Goal: Communication & Community: Ask a question

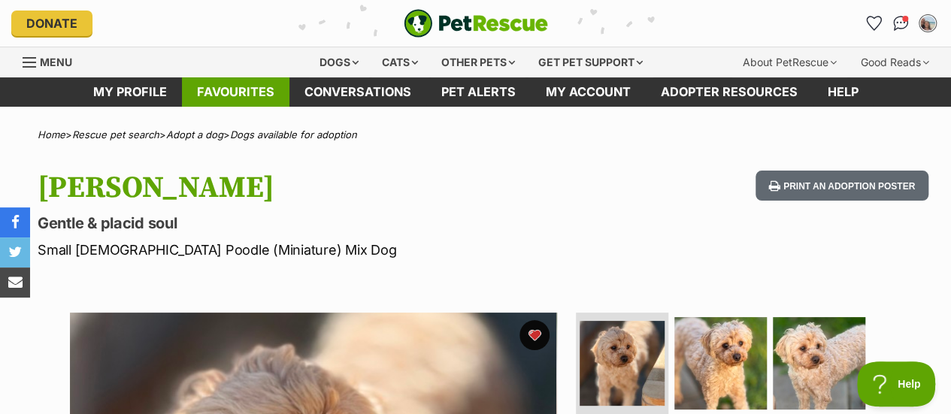
click at [250, 86] on link "Favourites" at bounding box center [235, 91] width 107 height 29
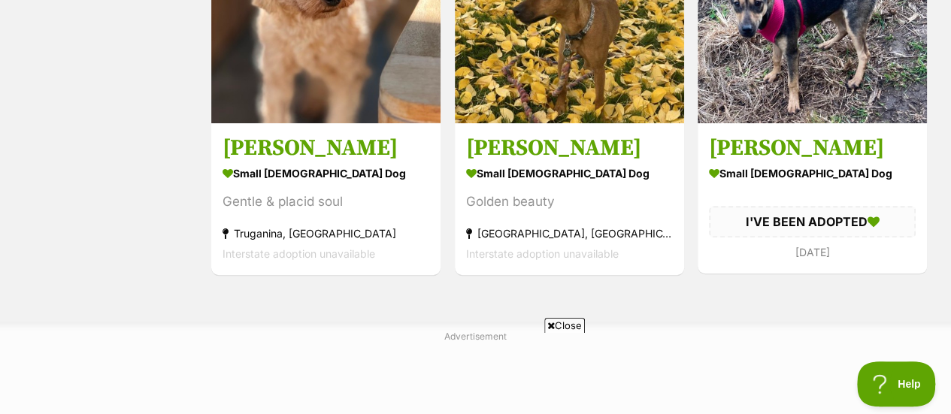
scroll to position [448, 0]
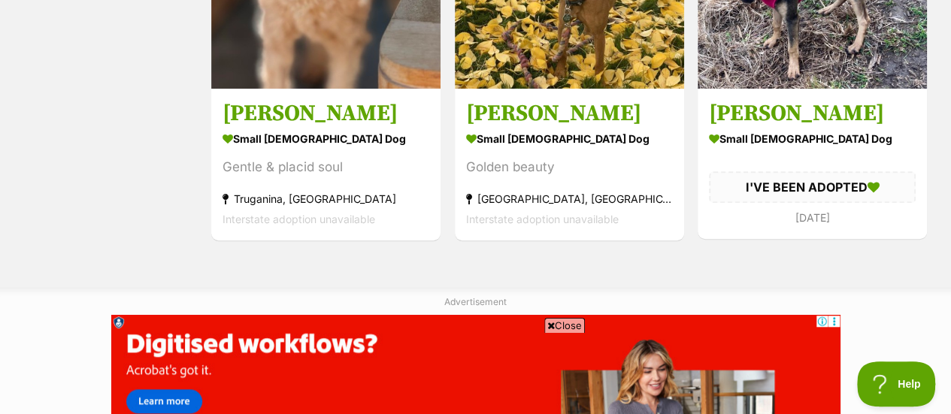
click at [567, 326] on span "Close" at bounding box center [564, 325] width 41 height 15
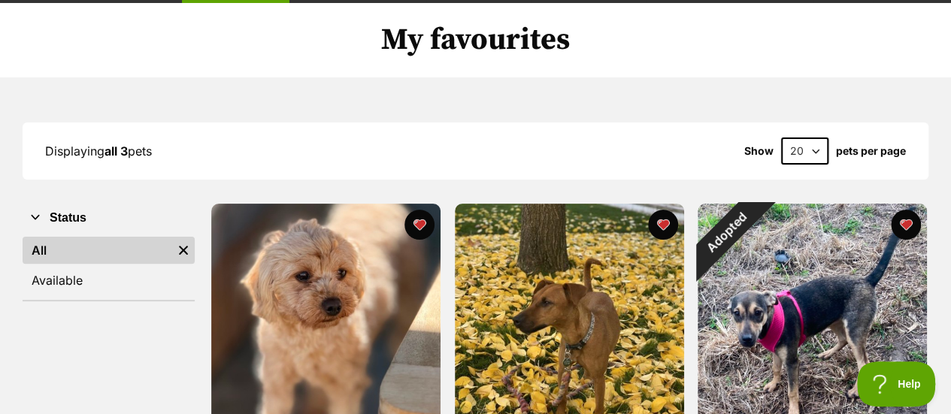
scroll to position [0, 0]
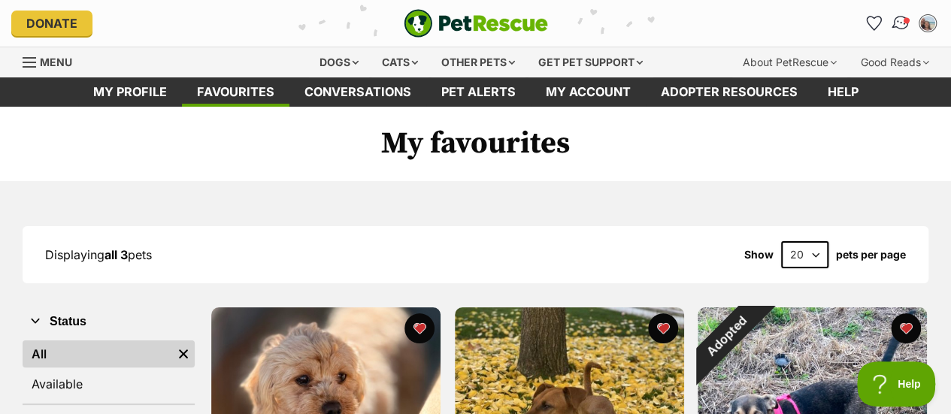
click at [909, 28] on link "Conversations" at bounding box center [900, 23] width 31 height 31
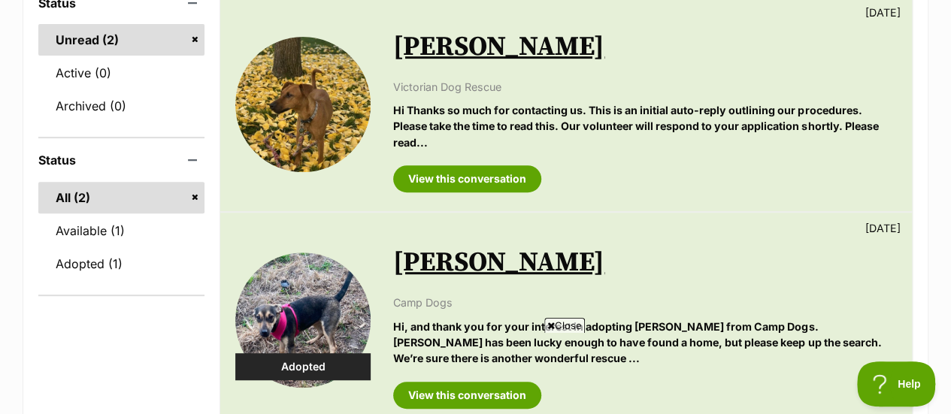
scroll to position [199, 0]
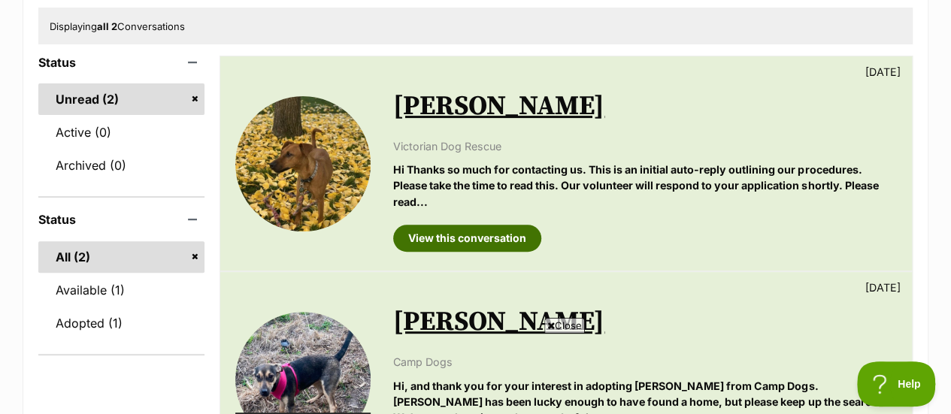
click at [458, 244] on link "View this conversation" at bounding box center [467, 238] width 148 height 27
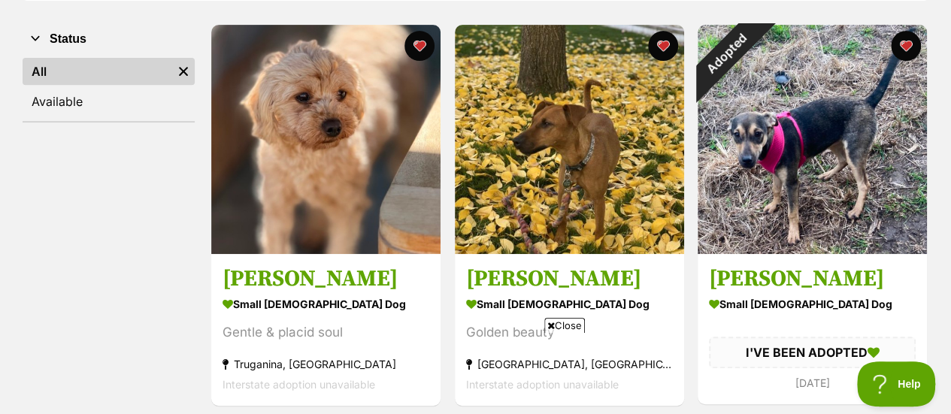
scroll to position [291, 0]
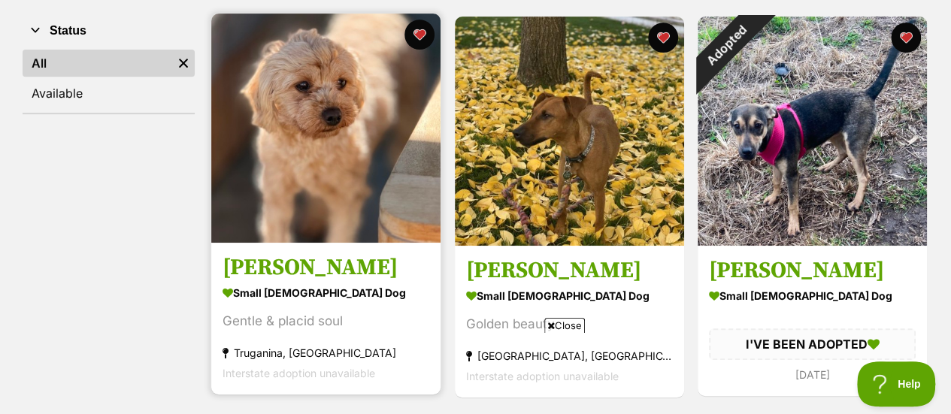
click at [320, 187] on img at bounding box center [325, 128] width 229 height 229
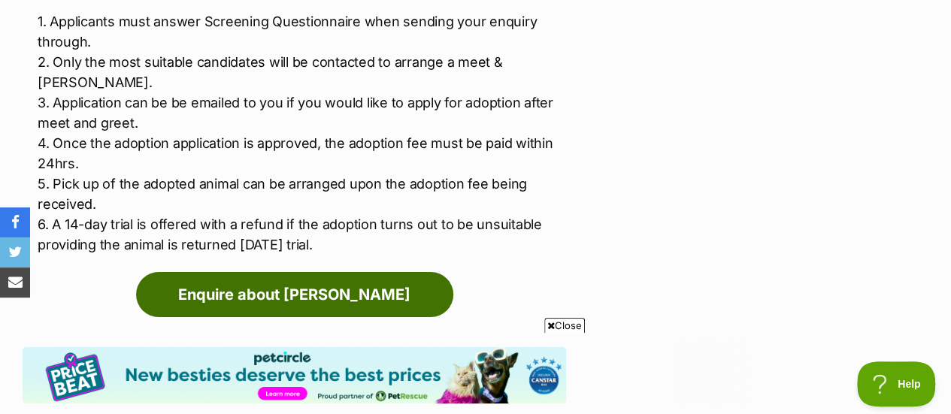
click at [279, 272] on link "Enquire about Quinn" at bounding box center [294, 294] width 317 height 45
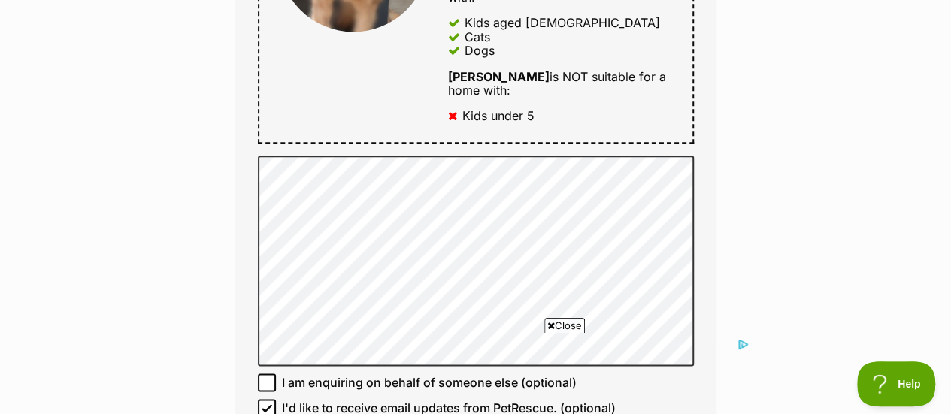
click at [555, 326] on span "Close" at bounding box center [564, 325] width 41 height 15
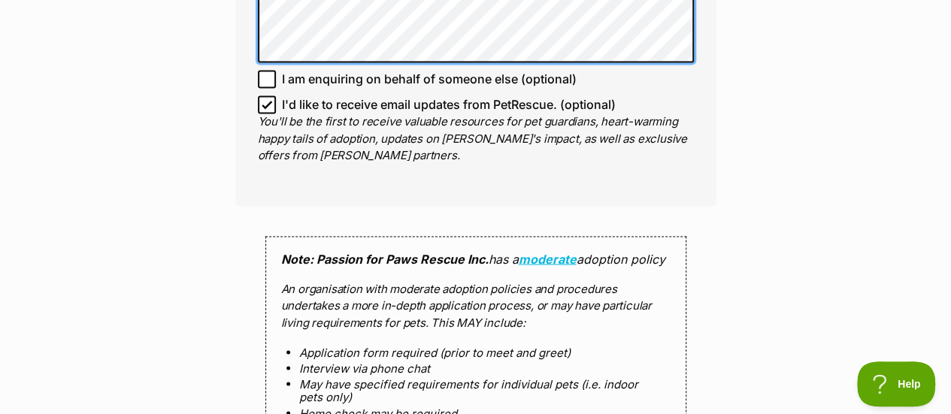
scroll to position [1462, 0]
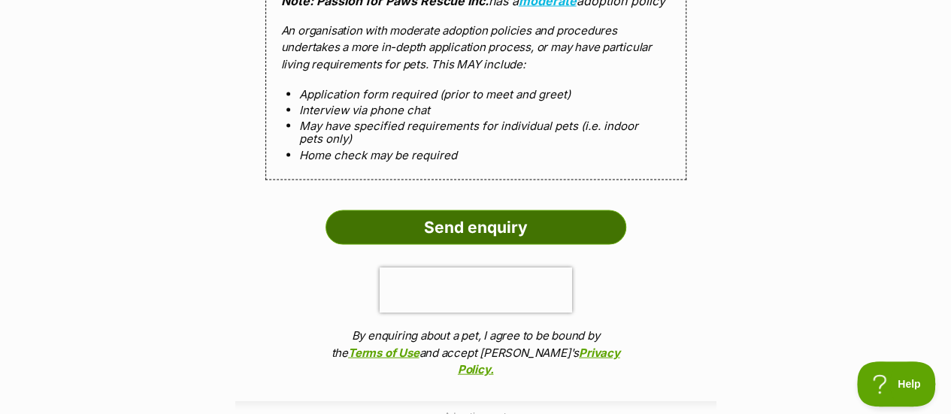
click at [442, 210] on input "Send enquiry" at bounding box center [475, 227] width 301 height 35
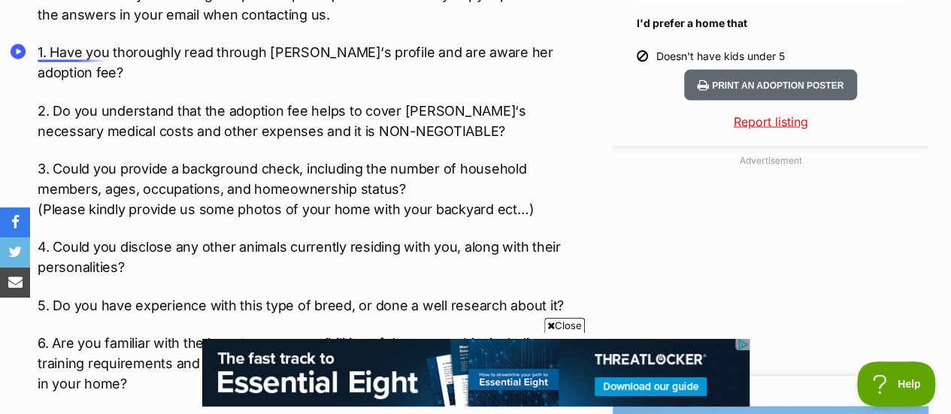
click at [44, 47] on p "1. Have you thoroughly read through [PERSON_NAME]‘s profile and are aware her a…" at bounding box center [302, 62] width 528 height 41
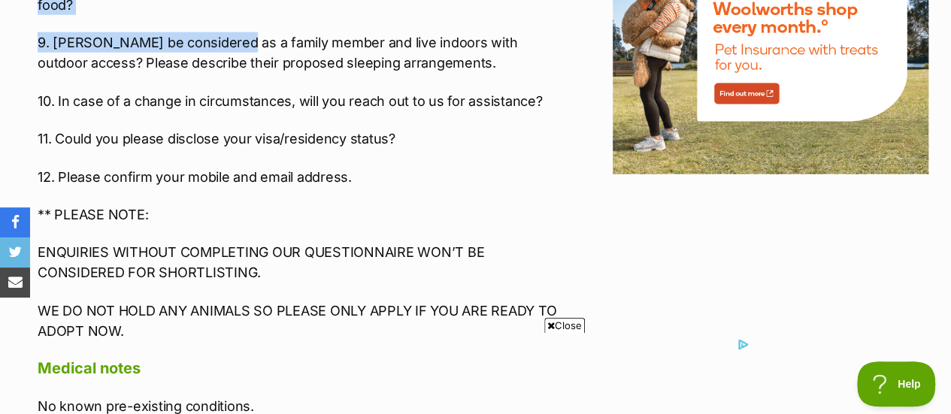
scroll to position [1970, 0]
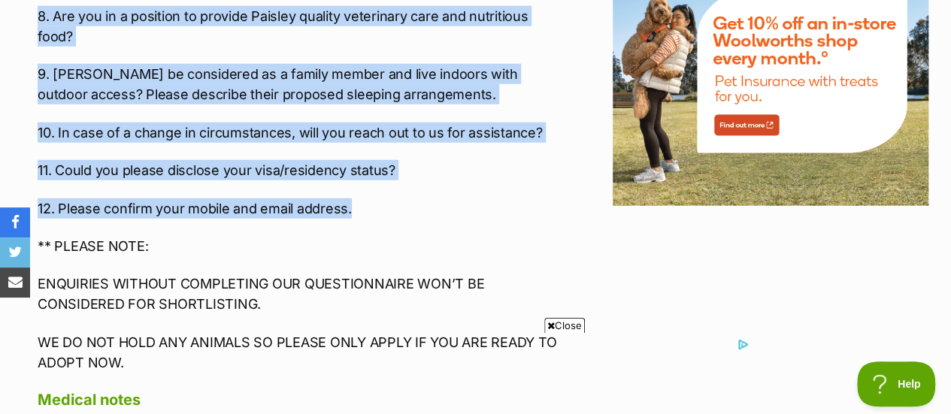
drag, startPoint x: 38, startPoint y: 51, endPoint x: 374, endPoint y: 163, distance: 354.1
copy div "1. Have you thoroughly read through Quinn‘s profile and are aware her adoption …"
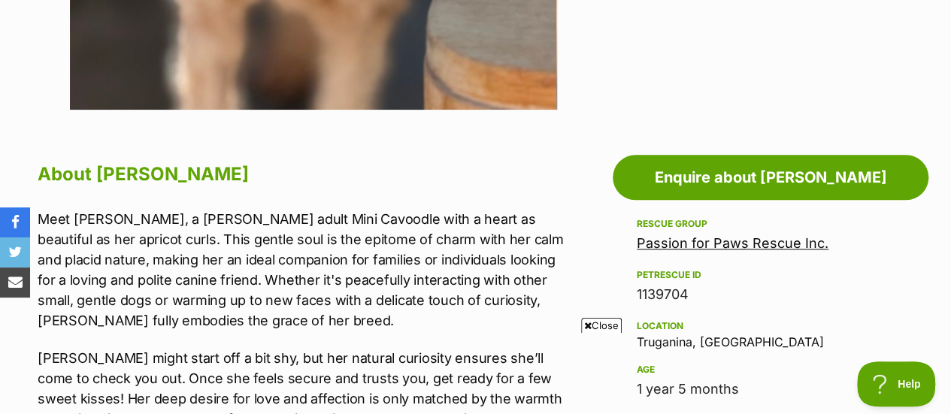
scroll to position [0, 0]
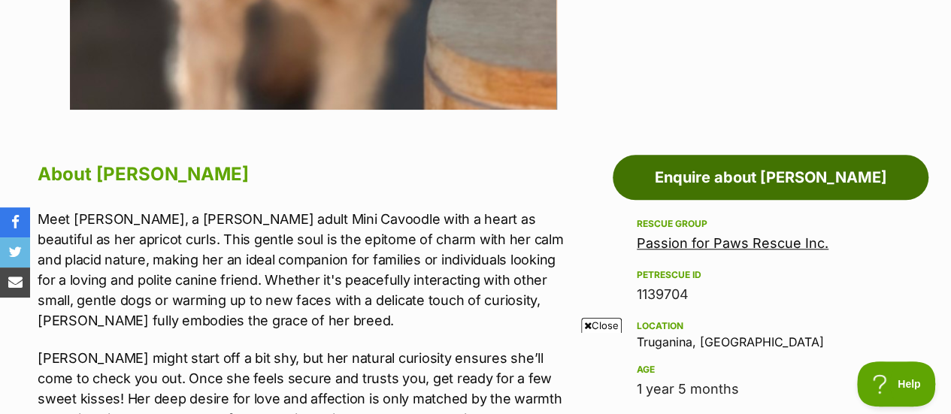
click at [760, 184] on link "Enquire about Quinn" at bounding box center [770, 177] width 316 height 45
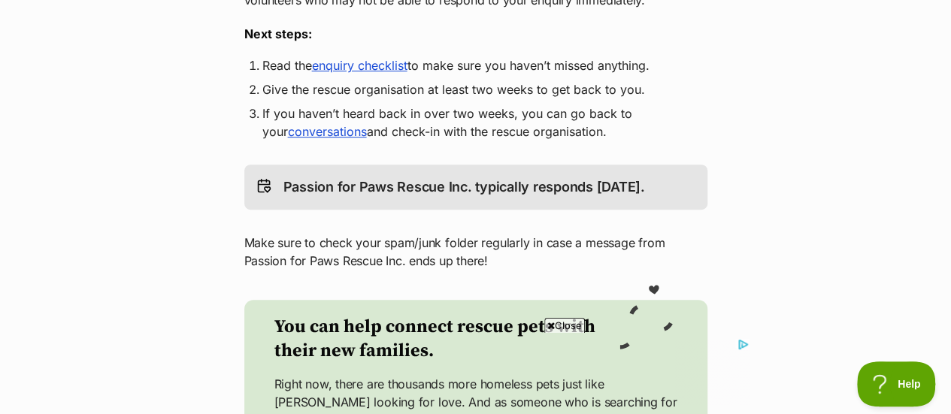
click at [385, 70] on link "enquiry checklist" at bounding box center [359, 65] width 95 height 15
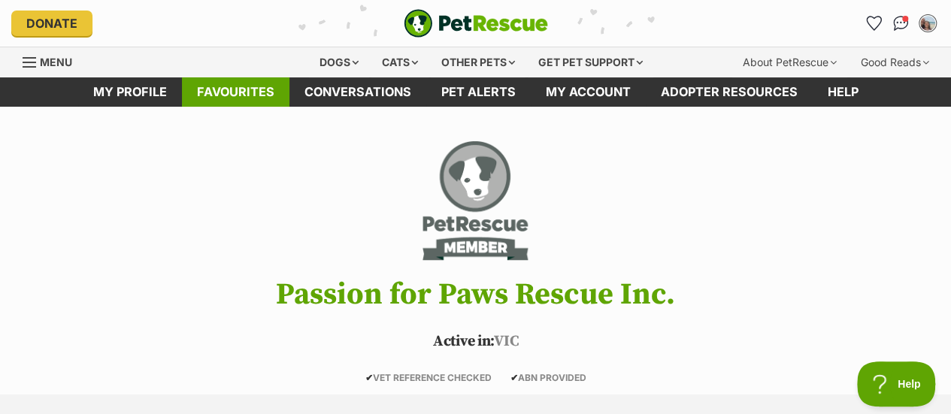
click at [243, 95] on link "Favourites" at bounding box center [235, 91] width 107 height 29
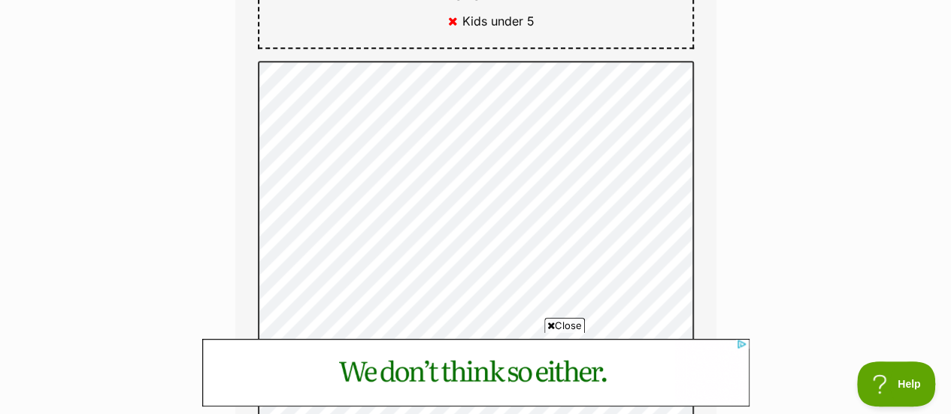
click at [565, 327] on span "Close" at bounding box center [564, 325] width 41 height 15
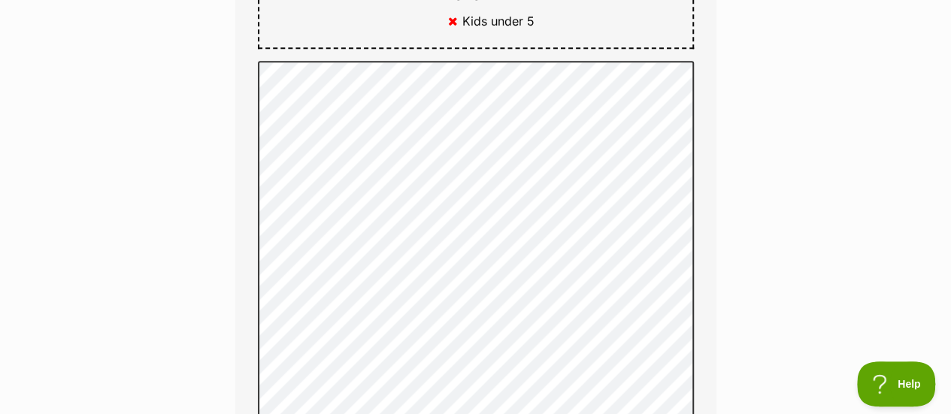
scroll to position [1357, 0]
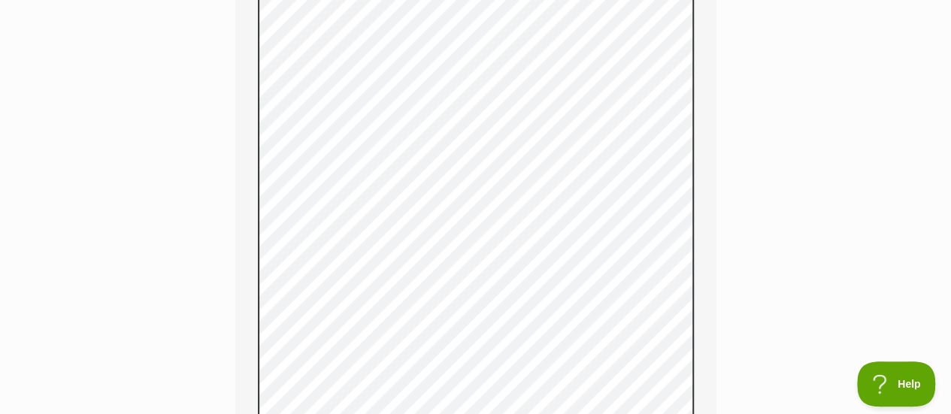
drag, startPoint x: 961, startPoint y: 164, endPoint x: 804, endPoint y: 41, distance: 199.2
click at [804, 41] on div "Enquire about Quinn Full name Jacqui Theobald Email We require this to be able …" at bounding box center [475, 28] width 951 height 2497
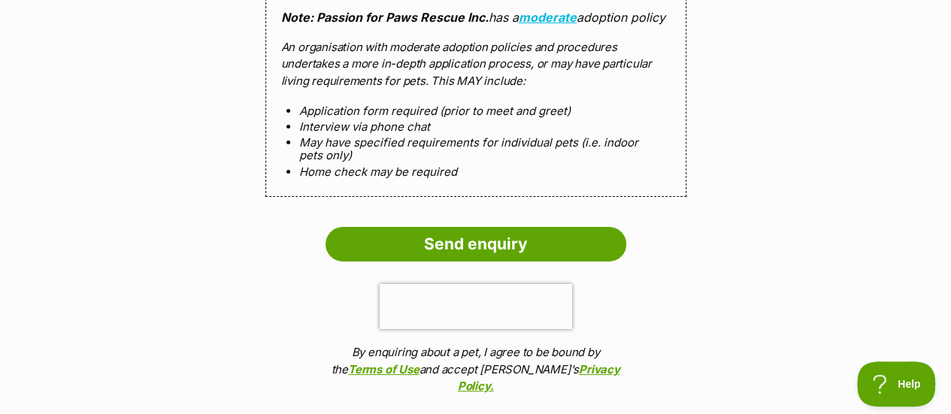
scroll to position [2715, 0]
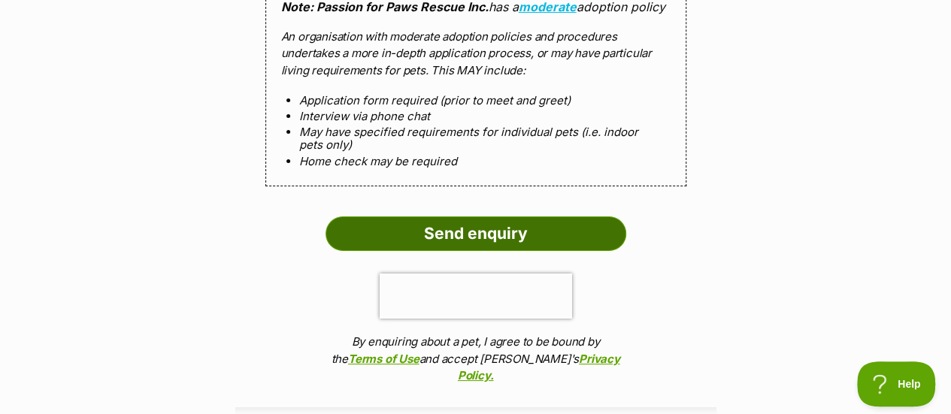
click at [490, 226] on input "Send enquiry" at bounding box center [475, 233] width 301 height 35
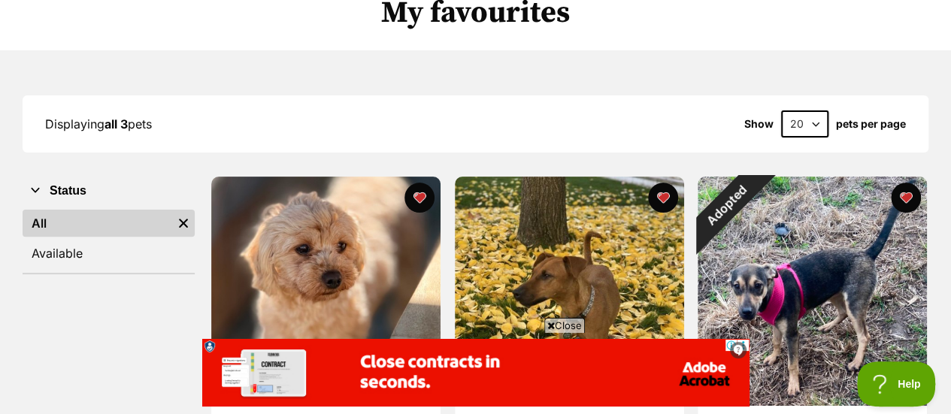
scroll to position [302, 0]
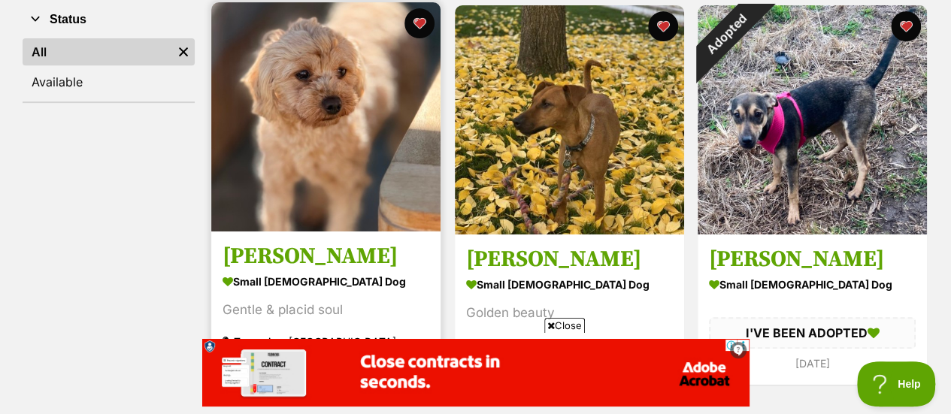
click at [339, 222] on img at bounding box center [325, 116] width 229 height 229
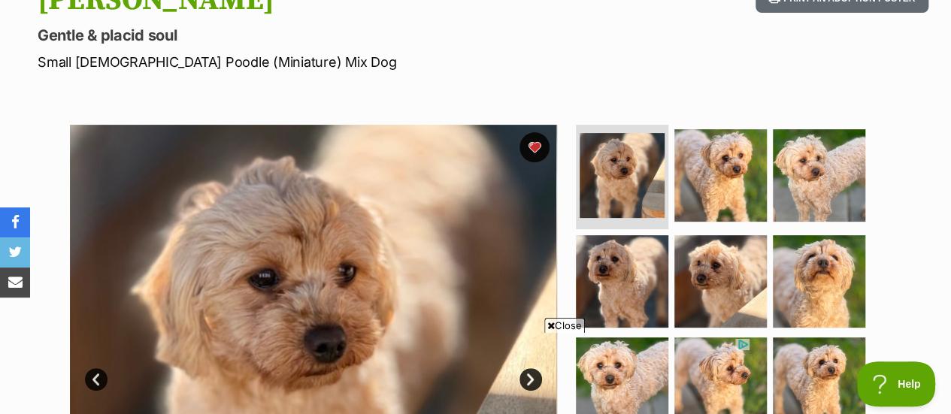
scroll to position [183, 0]
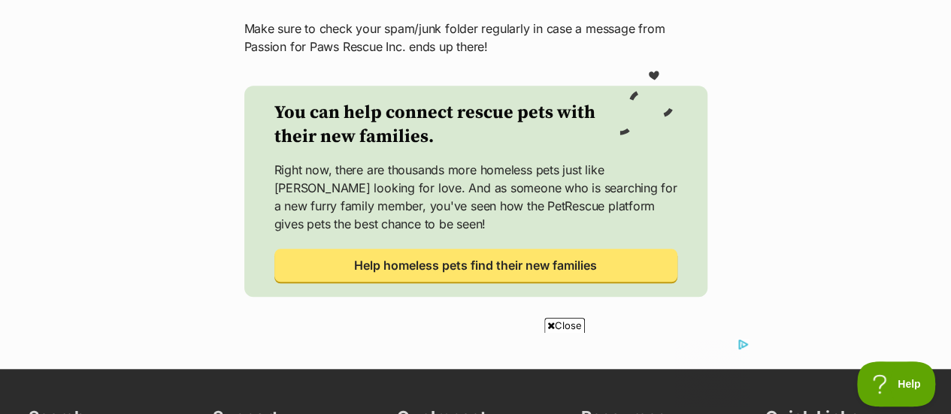
scroll to position [699, 0]
